Goal: Task Accomplishment & Management: Use online tool/utility

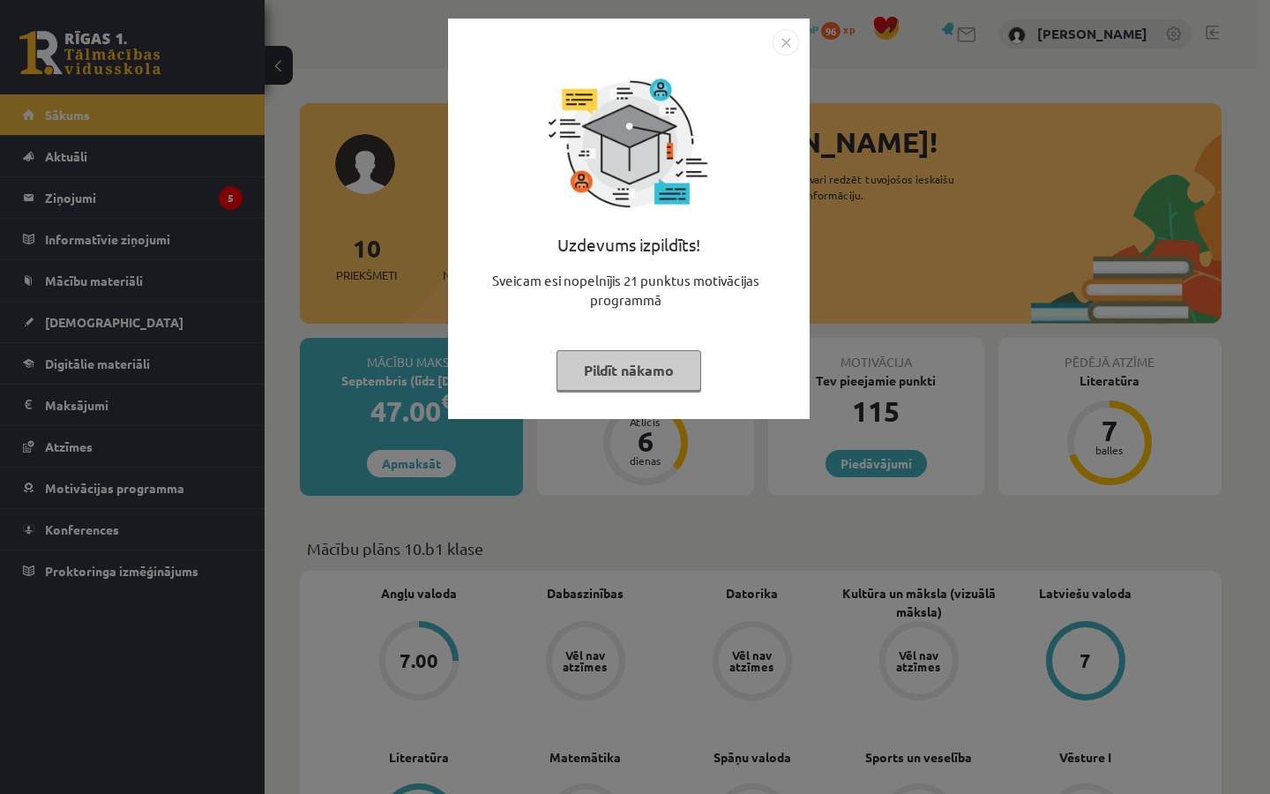
click at [751, 271] on div "Sveicam esi nopelnījis 21 punktus motivācijas programmā" at bounding box center [629, 297] width 341 height 53
click at [901, 181] on div "Uzdevums izpildīts! Sveicam esi nopelnījis 21 punktus motivācijas programmā Pil…" at bounding box center [635, 397] width 1270 height 794
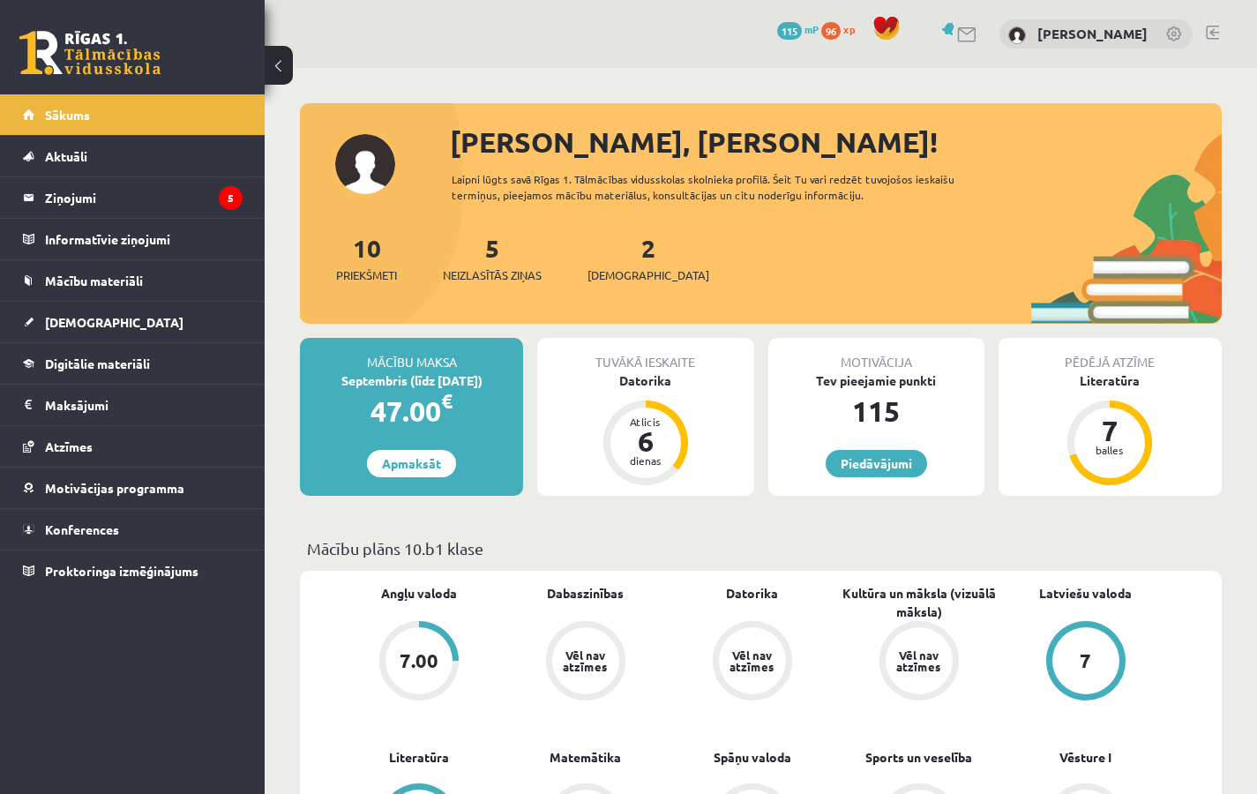
click at [619, 264] on div "2 Ieskaites" at bounding box center [649, 256] width 122 height 55
click at [622, 256] on link "2 Ieskaites" at bounding box center [649, 258] width 122 height 52
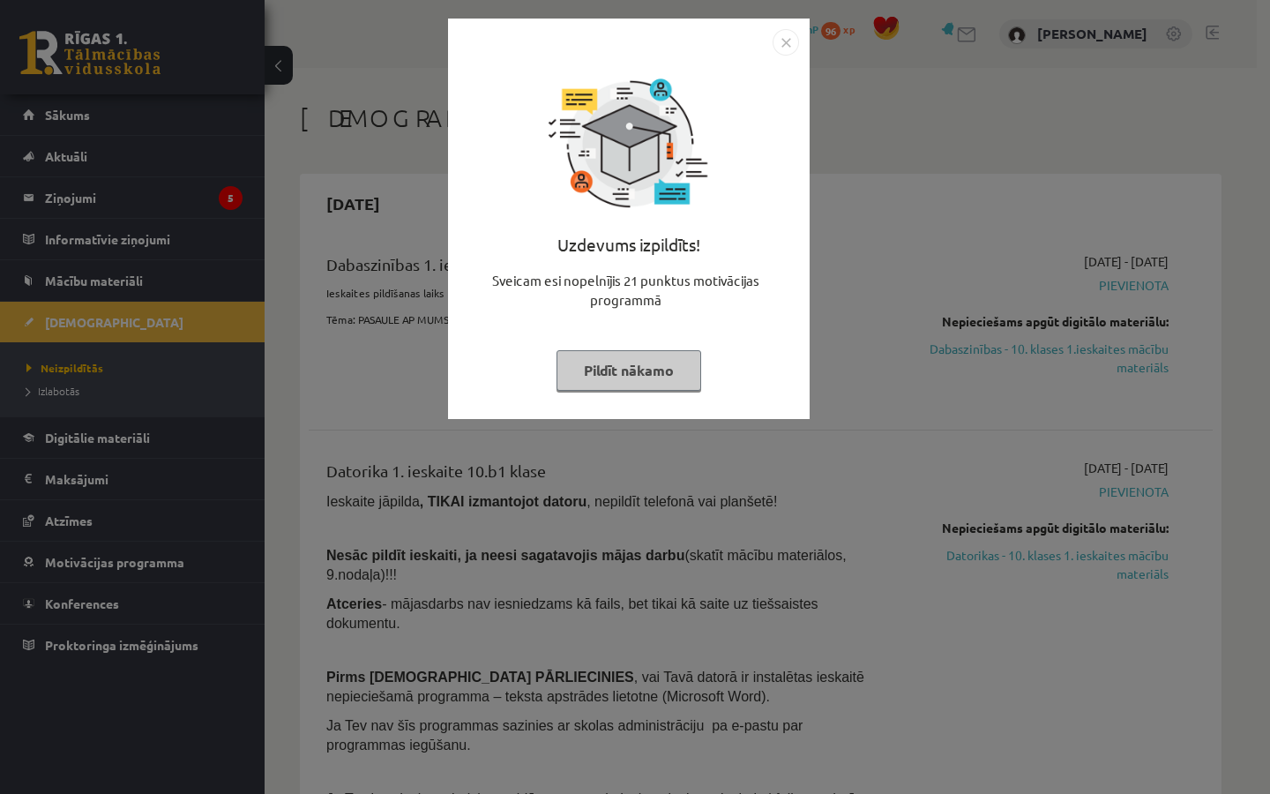
click at [597, 381] on button "Pildīt nākamo" at bounding box center [629, 370] width 145 height 41
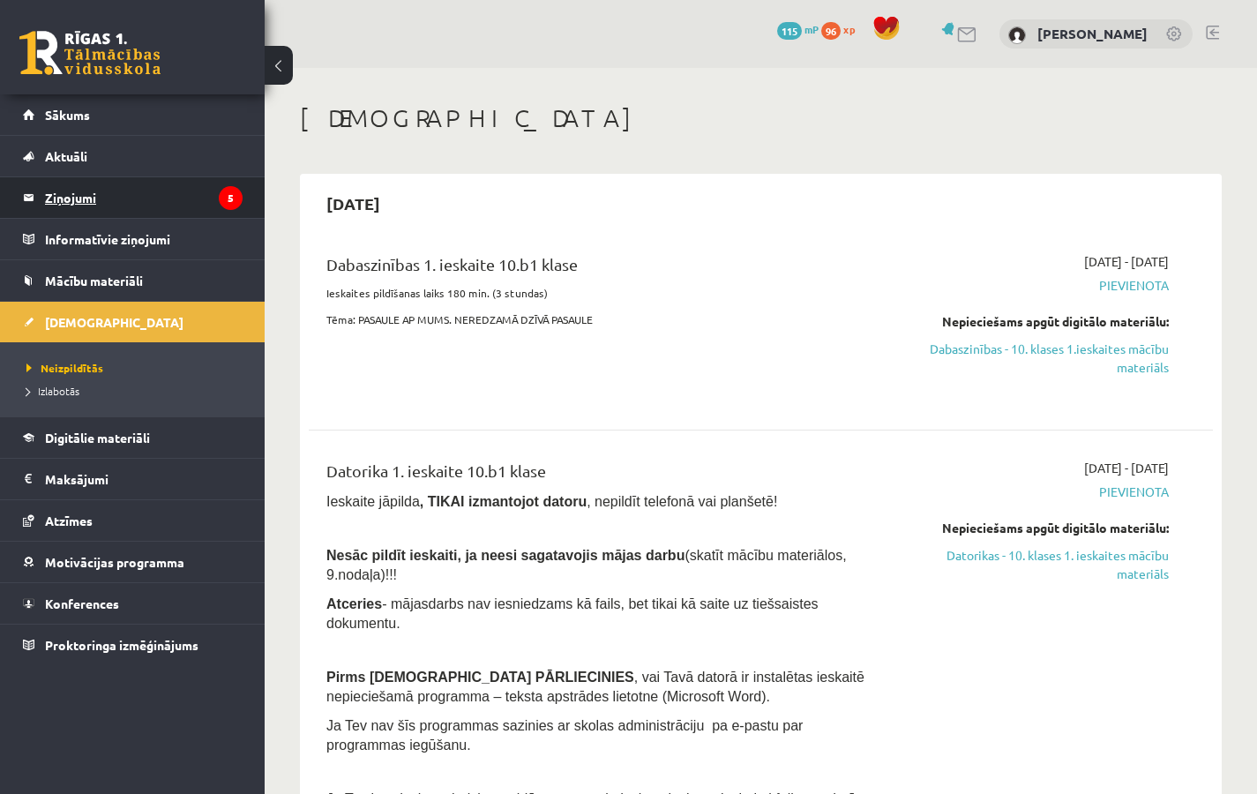
click at [172, 200] on legend "Ziņojumi 5" at bounding box center [144, 197] width 198 height 41
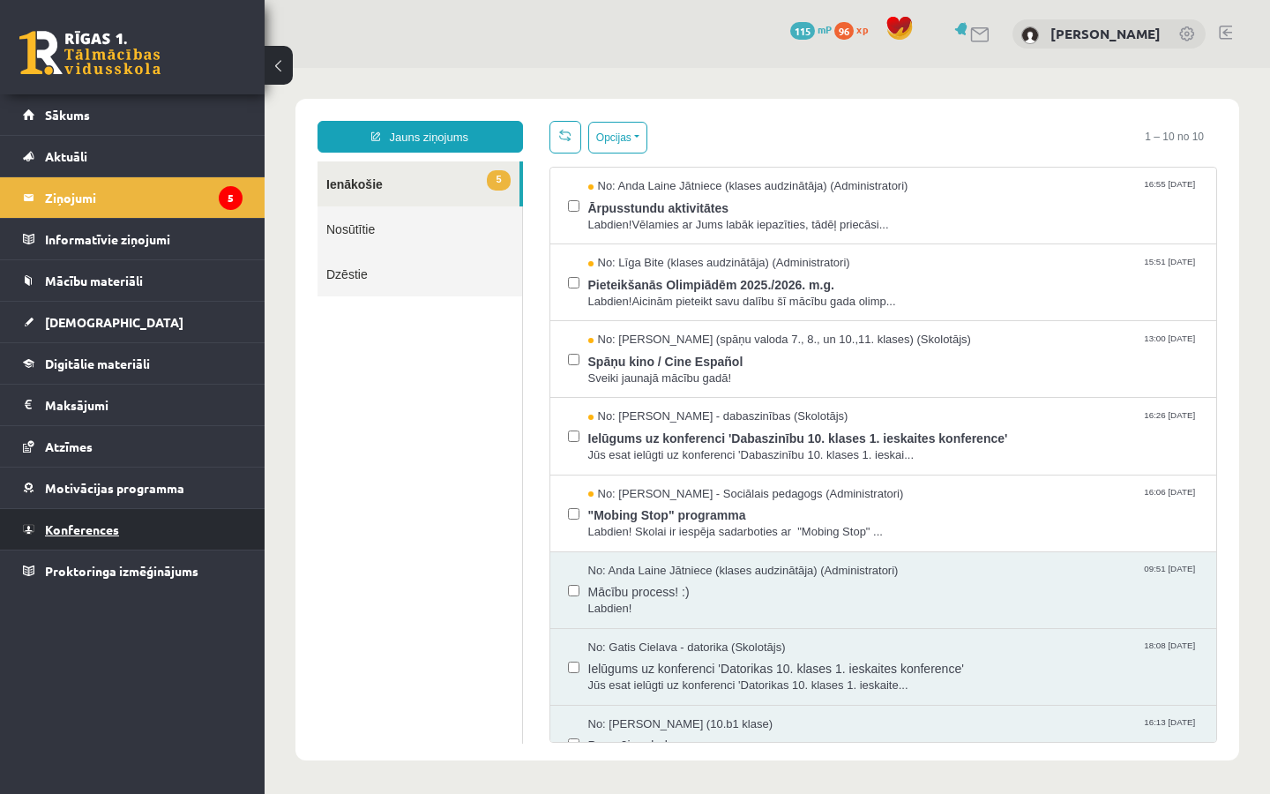
click at [77, 522] on span "Konferences" at bounding box center [82, 529] width 74 height 16
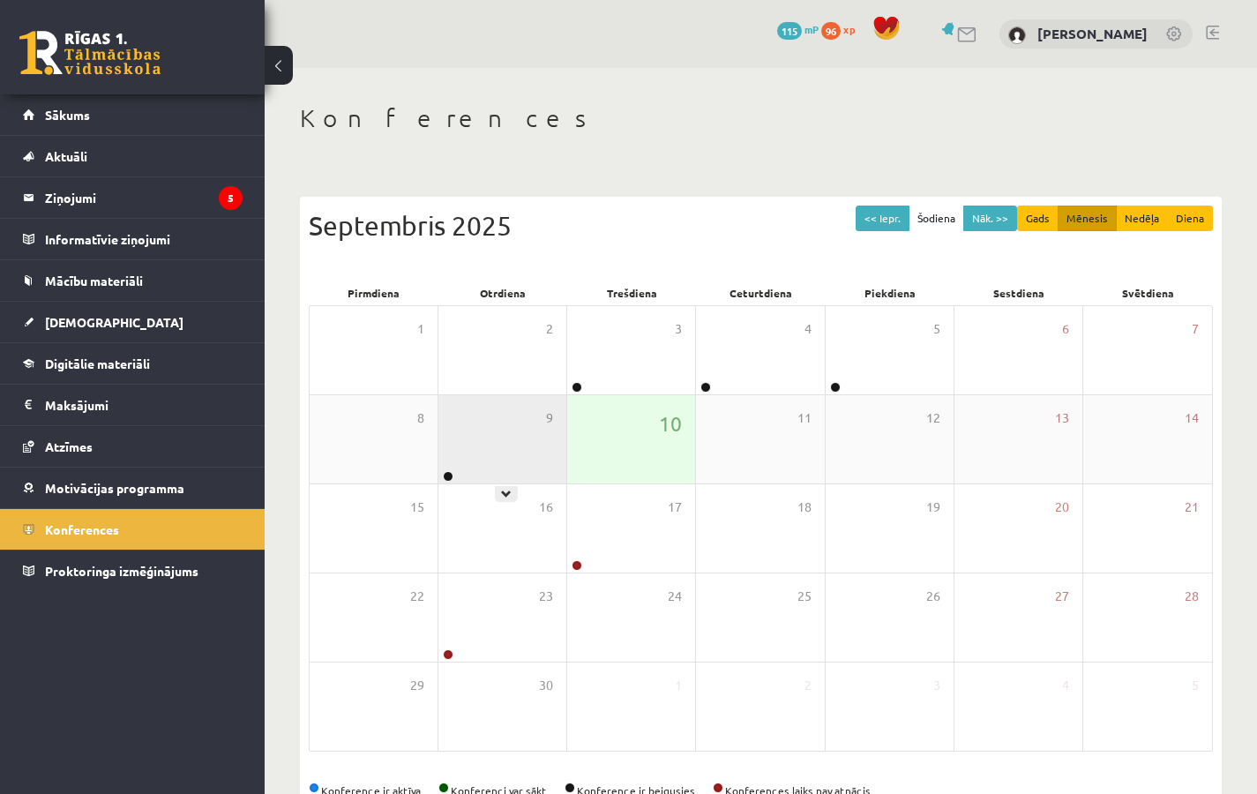
click at [507, 429] on div "9" at bounding box center [502, 439] width 128 height 88
